Goal: Check status: Check status

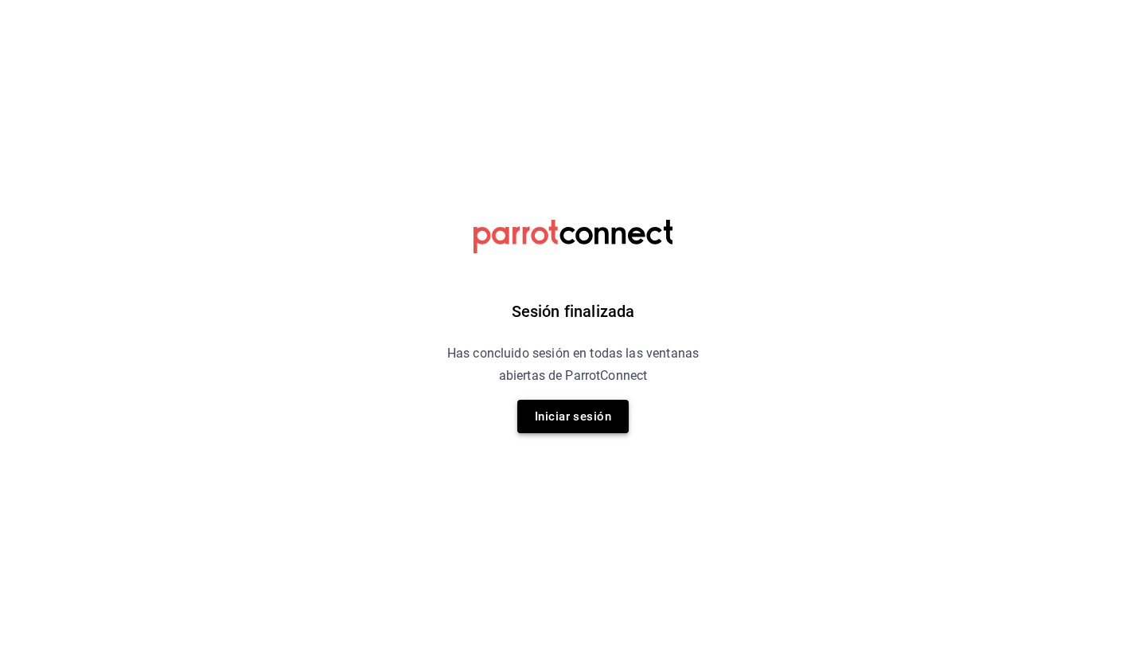
click at [592, 401] on button "Iniciar sesión" at bounding box center [573, 416] width 111 height 33
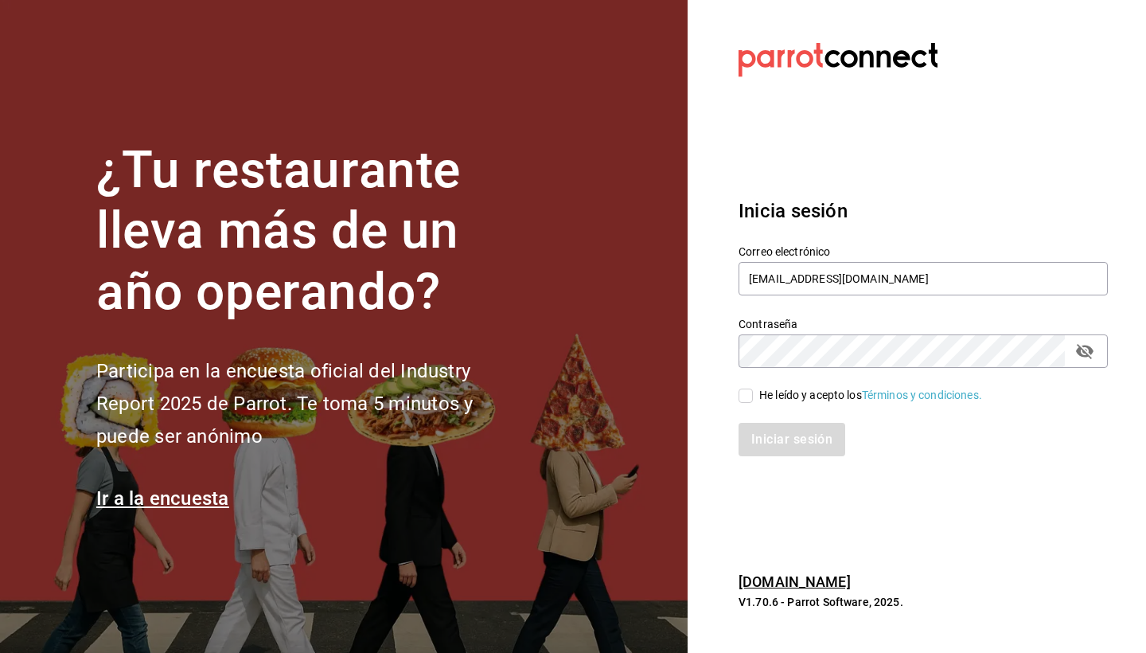
type input "administracion@comaldeamelia.com"
click at [752, 395] on input "He leído y acepto los Términos y condiciones." at bounding box center [746, 396] width 14 height 14
checkbox input "true"
click at [792, 443] on button "Iniciar sesión" at bounding box center [793, 439] width 108 height 33
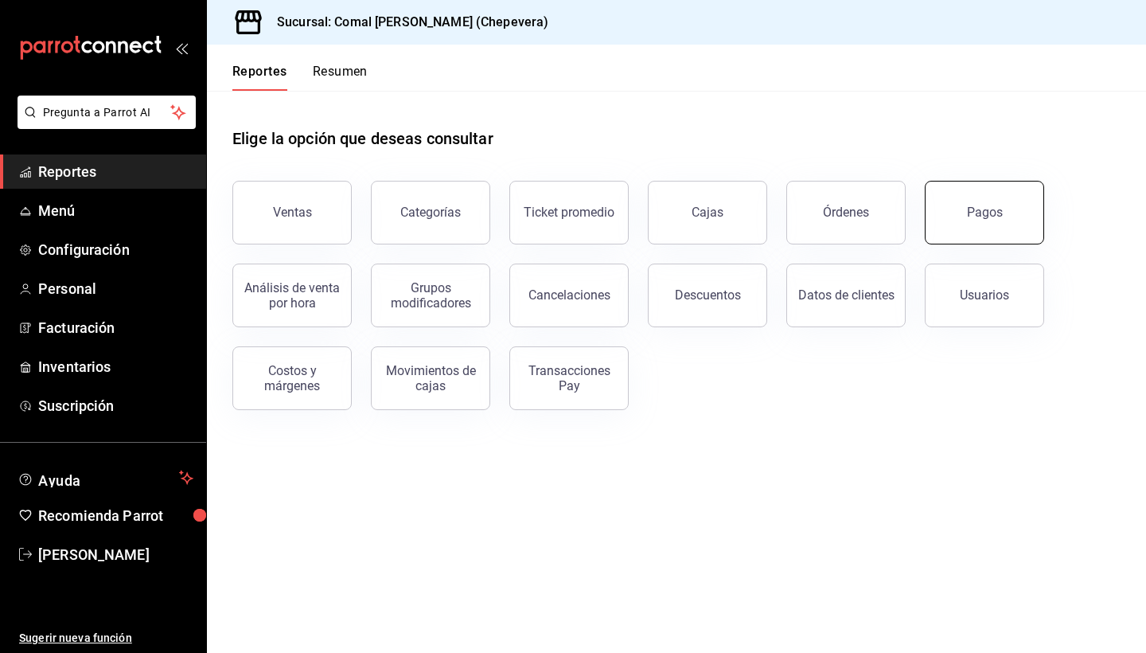
click at [1028, 225] on button "Pagos" at bounding box center [984, 213] width 119 height 64
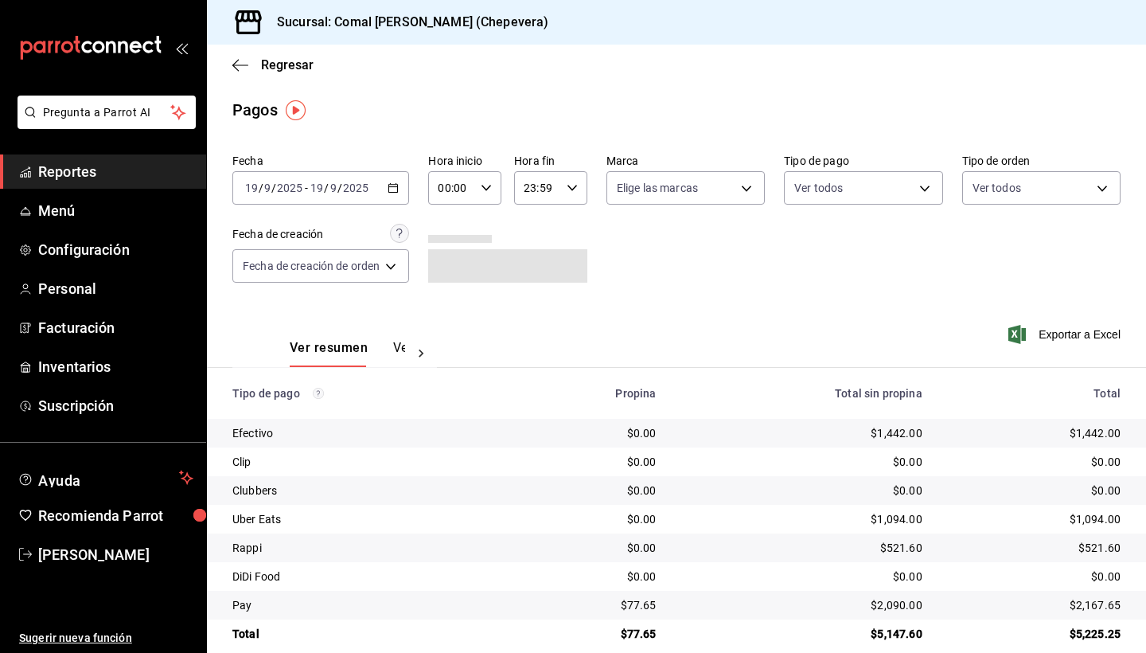
click at [390, 187] on icon "button" at bounding box center [393, 187] width 11 height 11
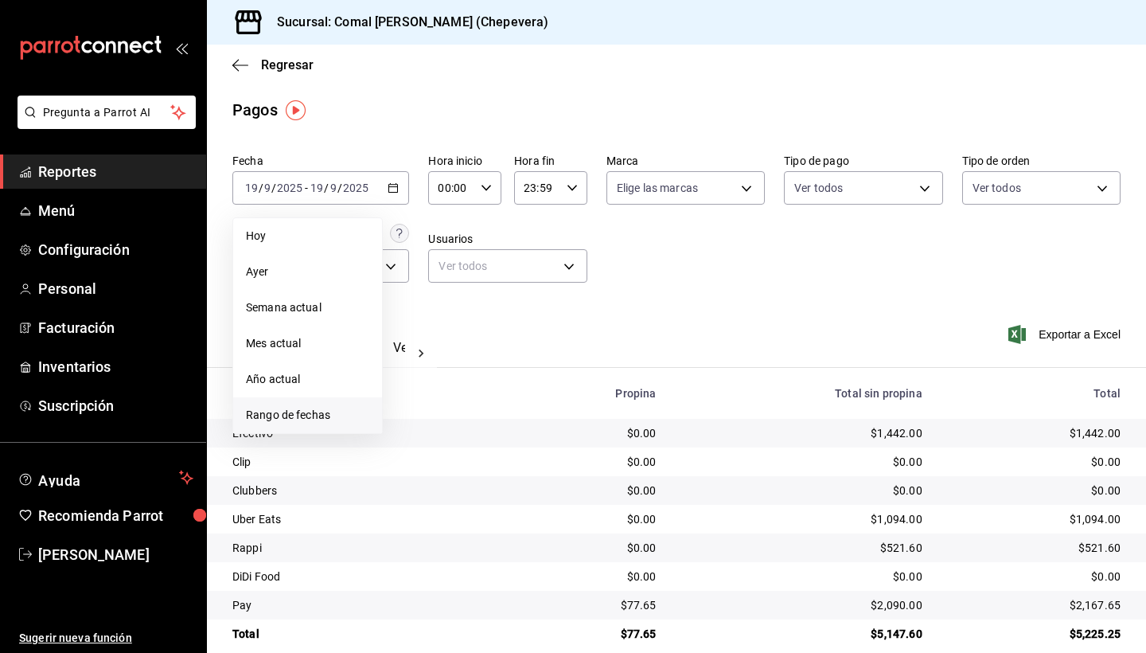
click at [306, 406] on li "Rango de fechas" at bounding box center [307, 415] width 149 height 36
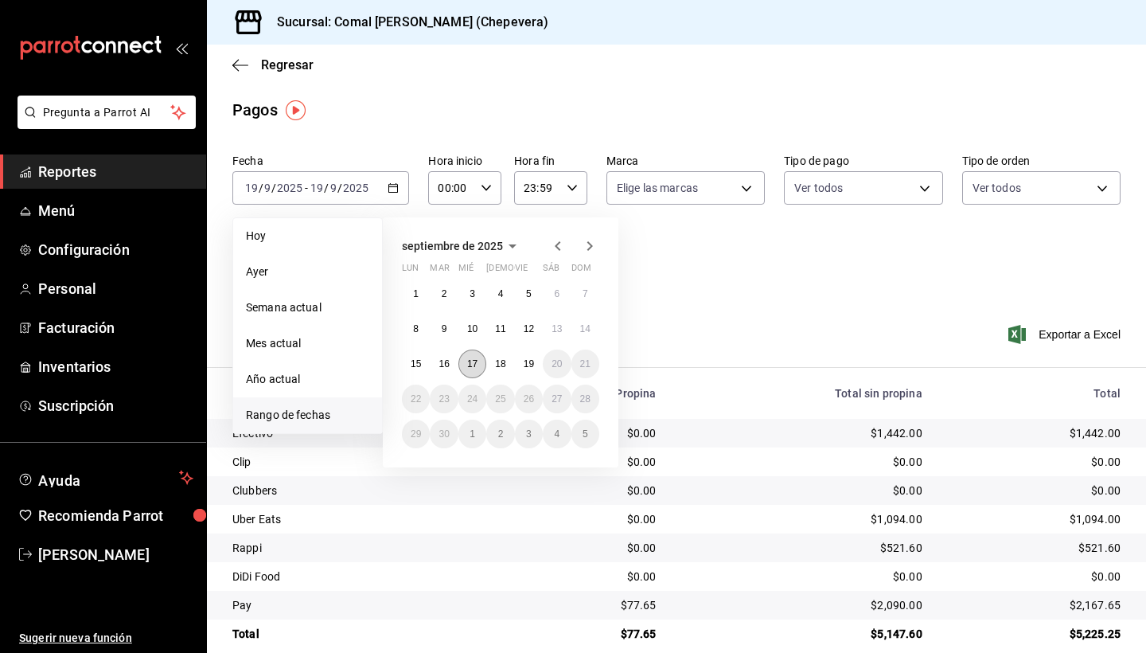
click at [474, 361] on abbr "17" at bounding box center [472, 363] width 10 height 11
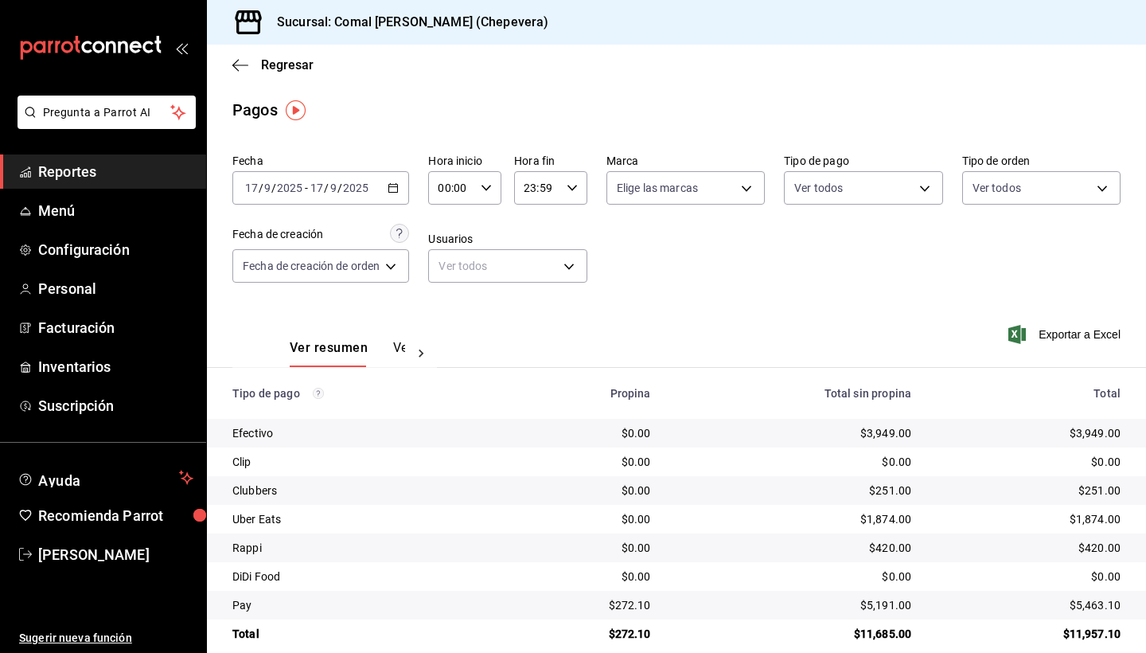
click at [401, 183] on div "[DATE] [DATE] - [DATE] [DATE]" at bounding box center [320, 187] width 177 height 33
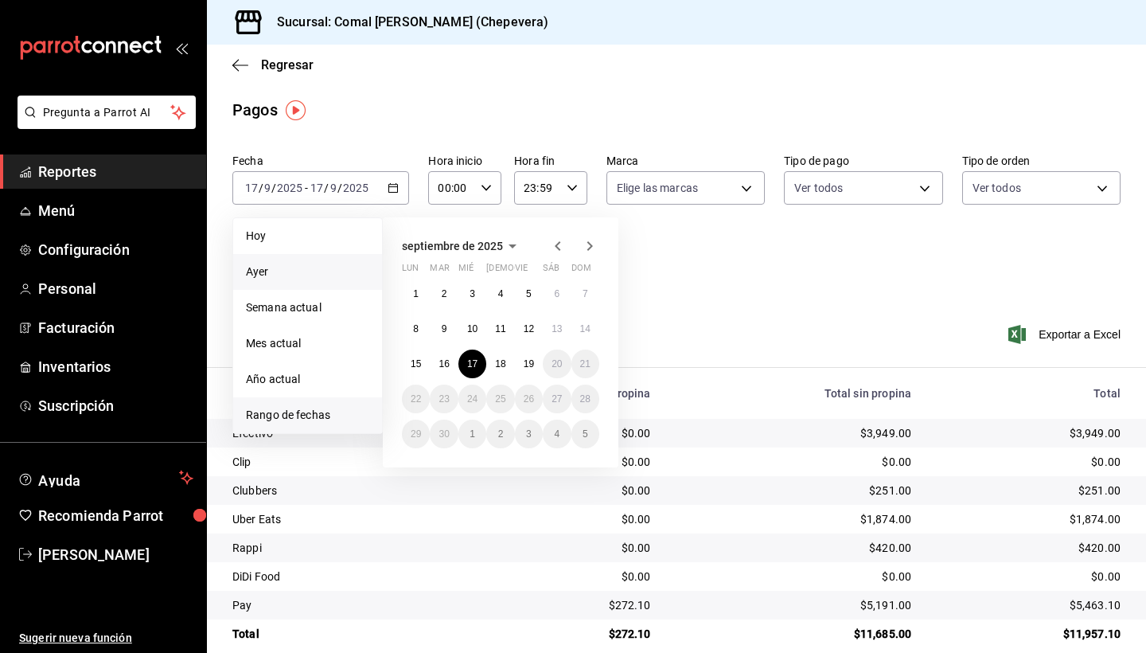
click at [303, 276] on span "Ayer" at bounding box center [307, 272] width 123 height 17
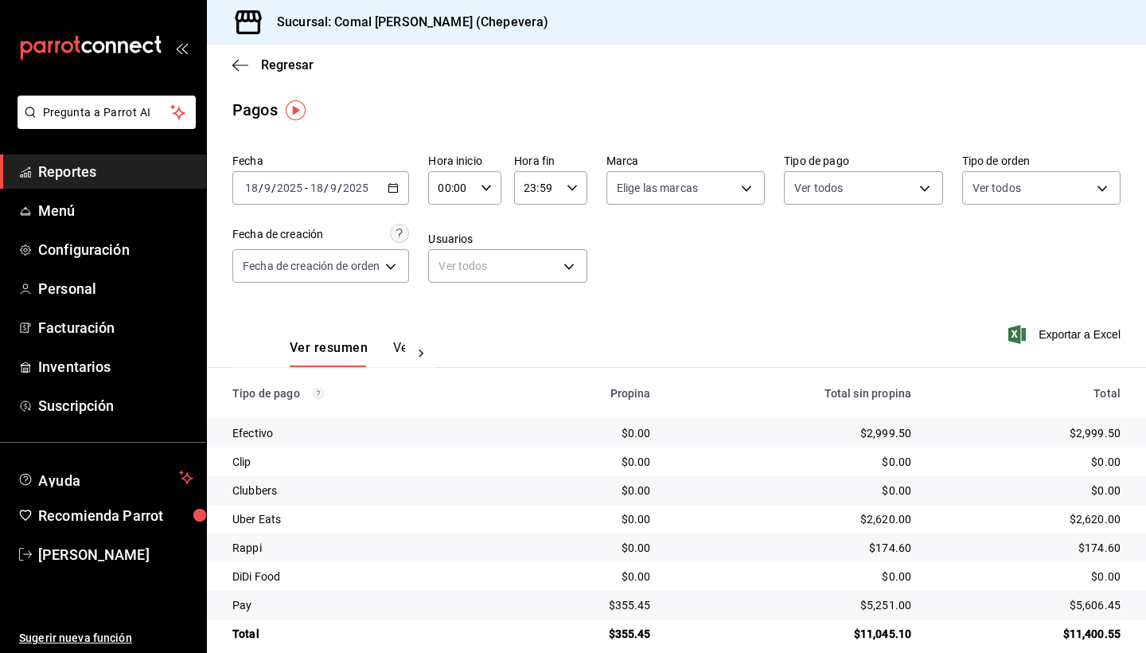
click at [396, 193] on div "[DATE] [DATE] - [DATE] [DATE]" at bounding box center [320, 187] width 177 height 33
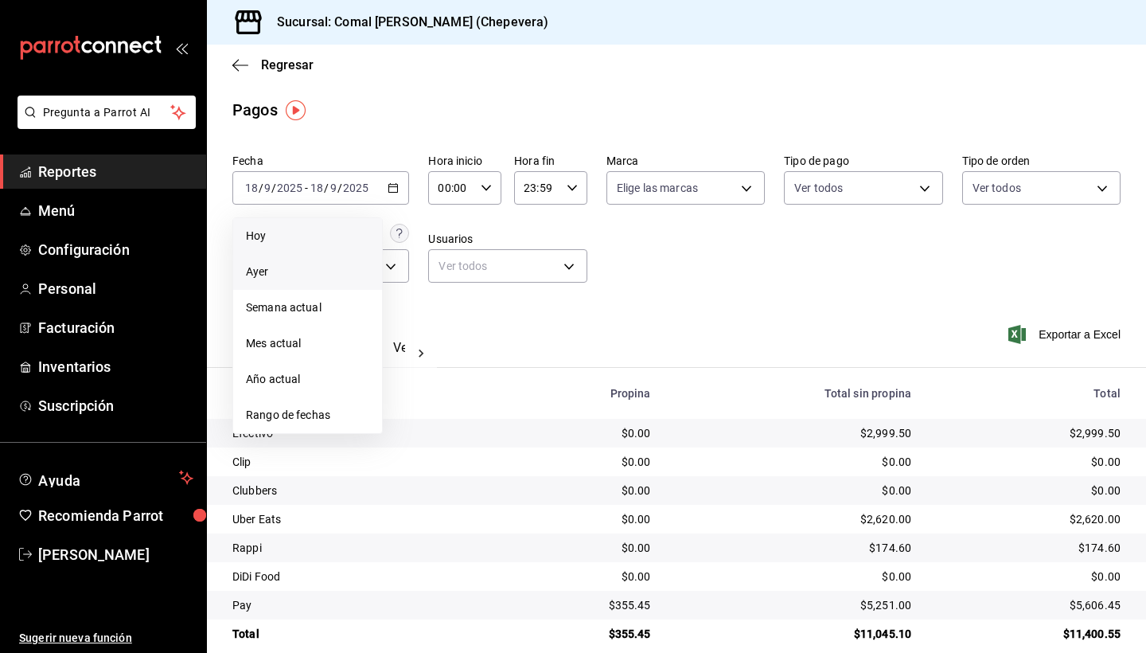
click at [298, 229] on span "Hoy" at bounding box center [307, 236] width 123 height 17
